Goal: Information Seeking & Learning: Learn about a topic

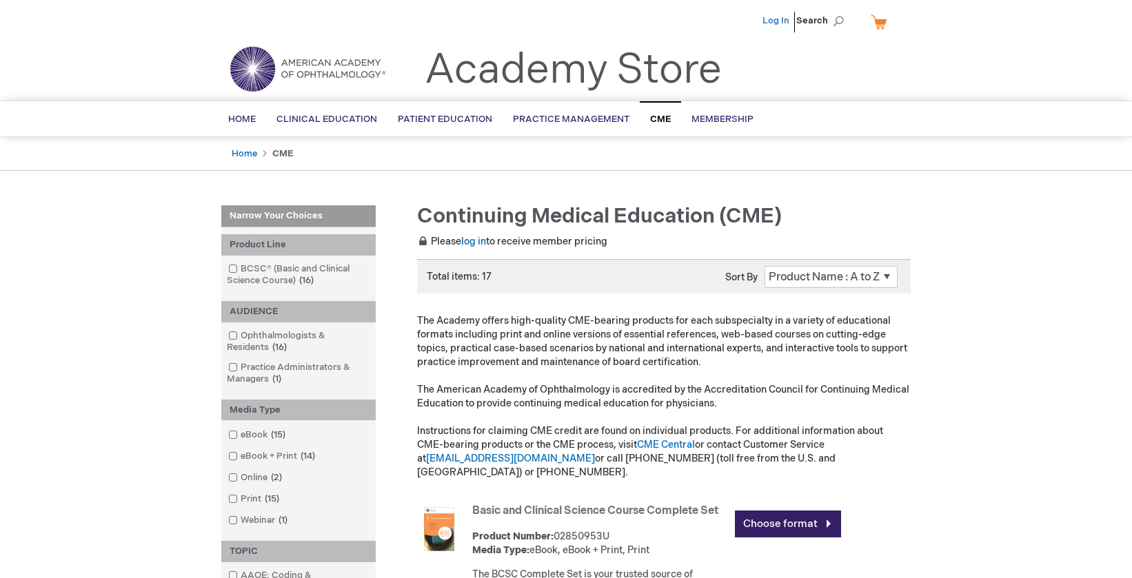
click at [779, 25] on link "Log In" at bounding box center [775, 20] width 27 height 11
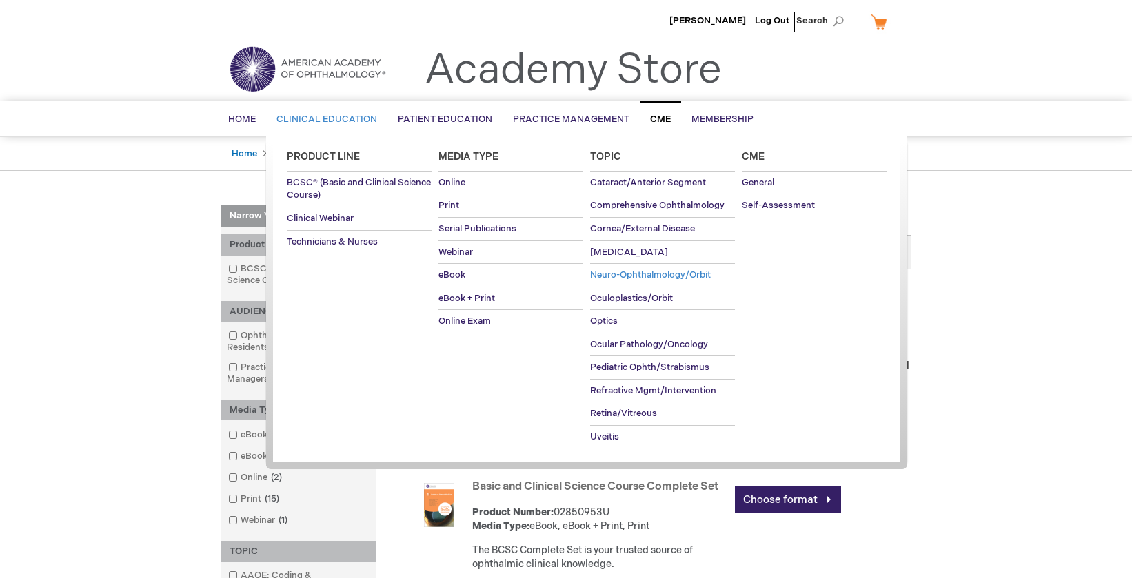
click at [660, 274] on span "Neuro-Ophthalmology/Orbit" at bounding box center [650, 274] width 121 height 11
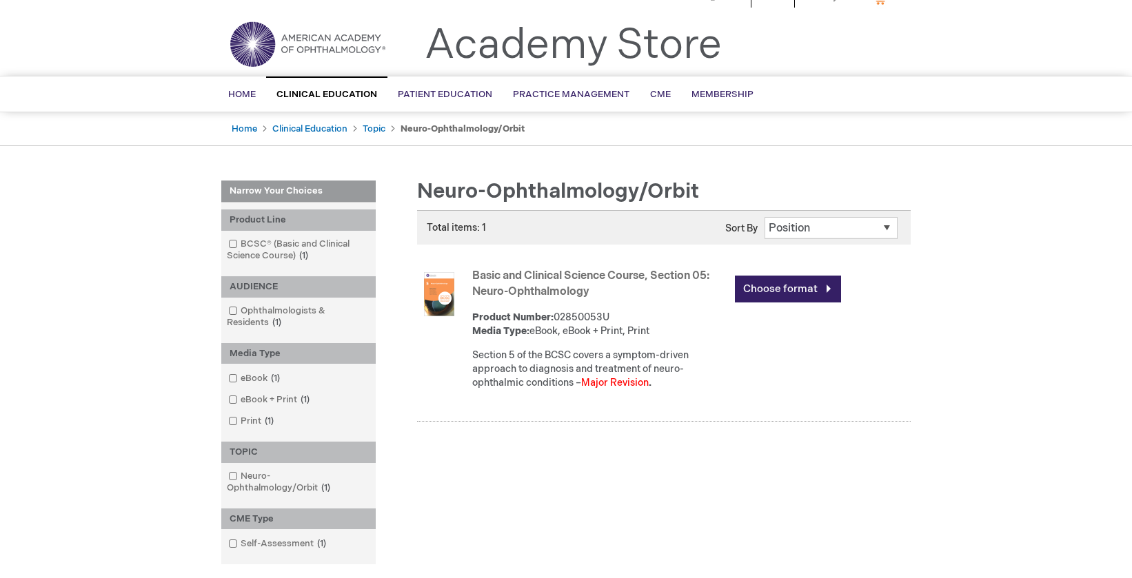
scroll to position [29, 0]
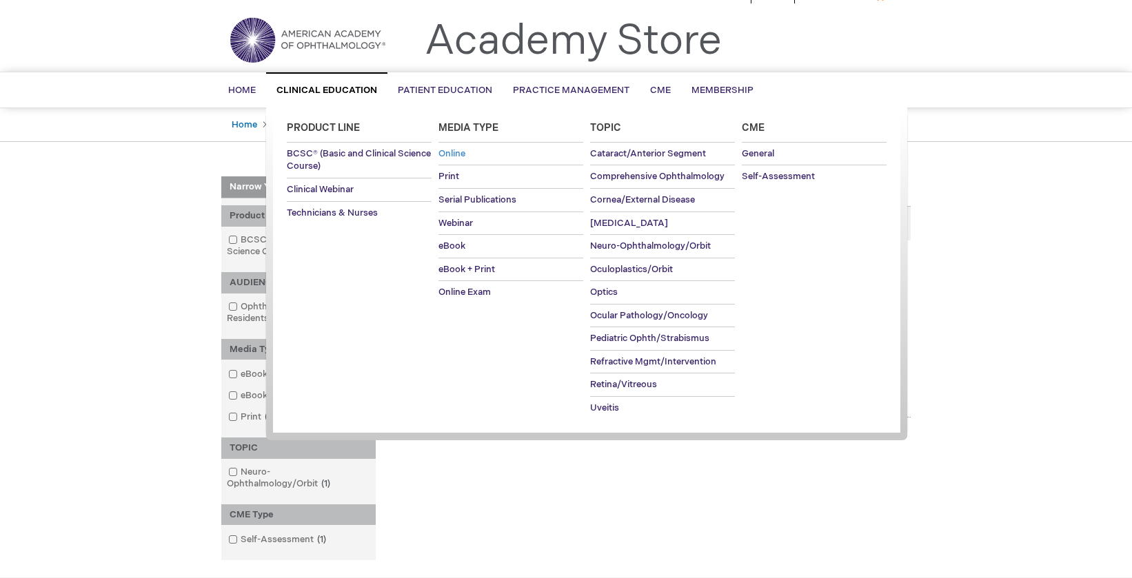
click at [458, 152] on span "Online" at bounding box center [451, 153] width 27 height 11
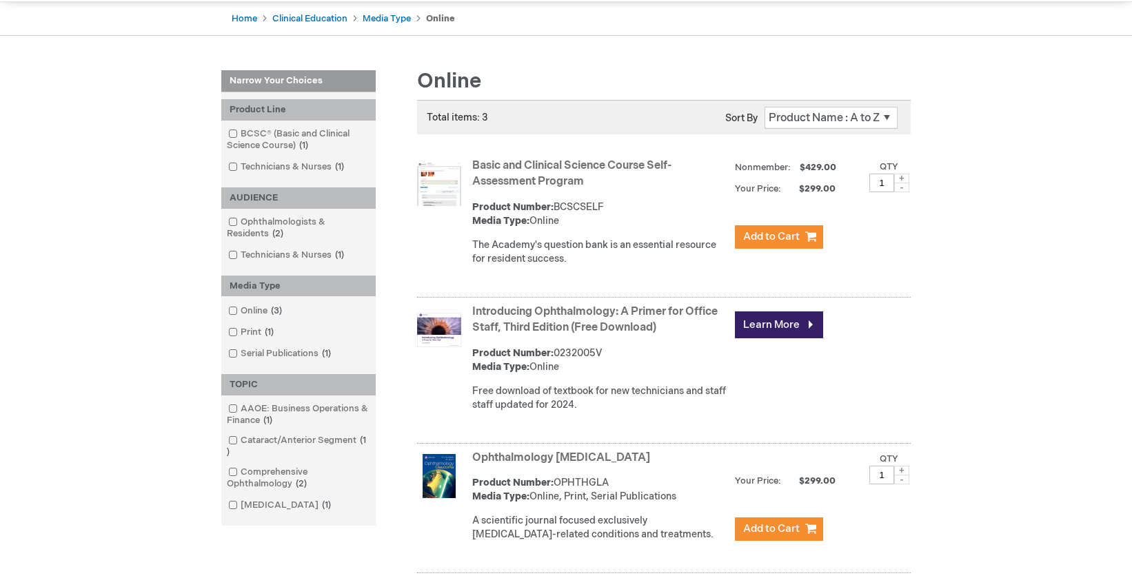
scroll to position [134, 0]
